Goal: Transaction & Acquisition: Purchase product/service

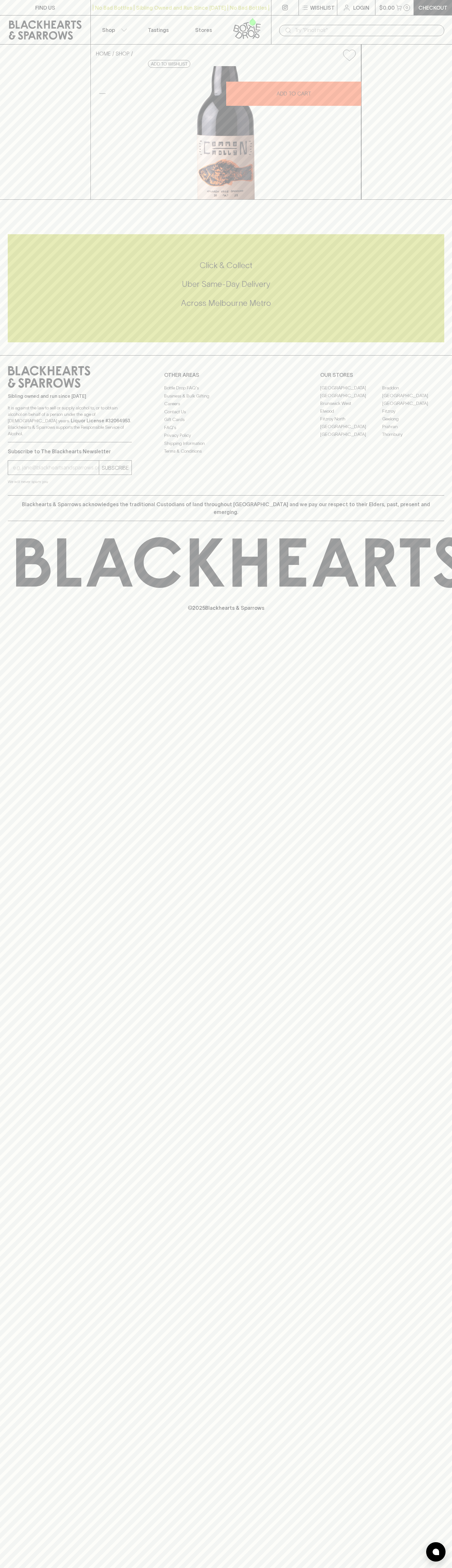
click at [308, 23] on div "​" at bounding box center [361, 30] width 181 height 29
click at [445, 628] on div "© 2025 Blackhearts & Sparrows" at bounding box center [226, 574] width 452 height 107
click at [171, 1567] on html "FIND US | No Bad Bottles | Sibling Owned and Run Since 2006 | No Bad Bottles | …" at bounding box center [226, 784] width 452 height 1568
click at [29, 1490] on div "FIND US | No Bad Bottles | Sibling Owned and Run Since 2006 | No Bad Bottles | …" at bounding box center [226, 784] width 452 height 1568
